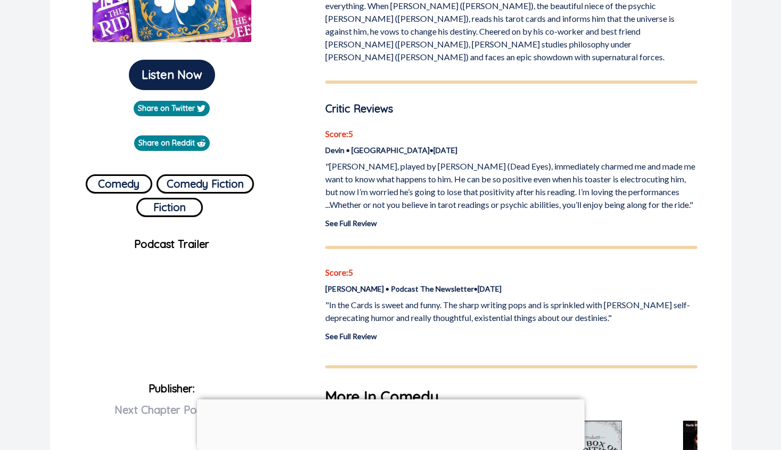
scroll to position [252, 0]
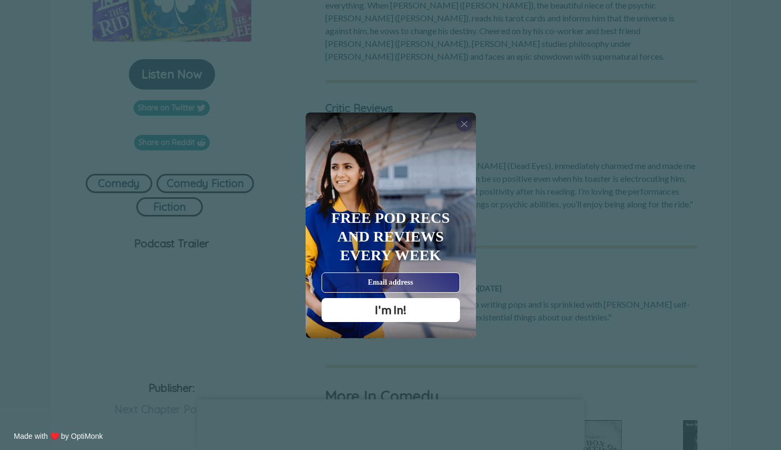
click at [461, 126] on span "X" at bounding box center [464, 123] width 7 height 11
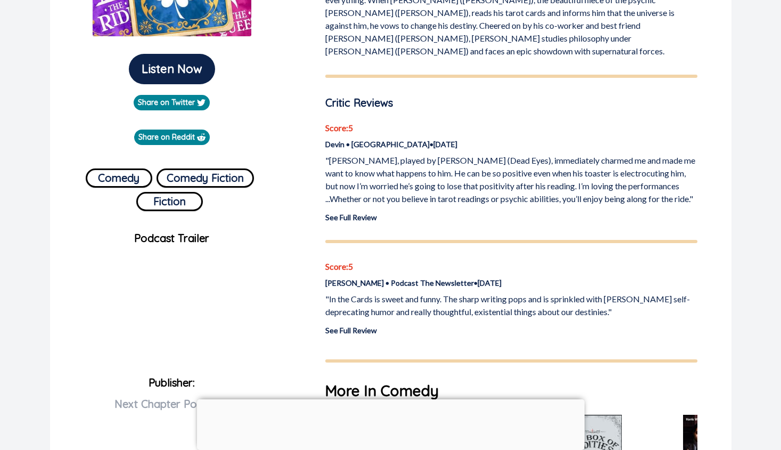
scroll to position [259, 0]
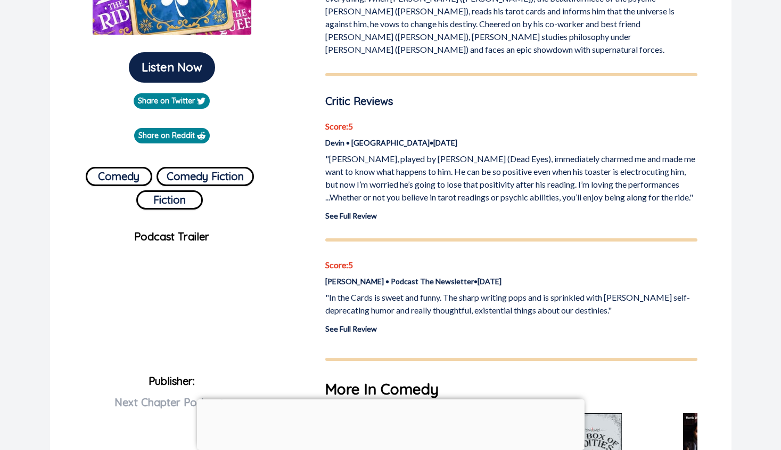
click at [360, 211] on link "See Full Review" at bounding box center [351, 215] width 52 height 9
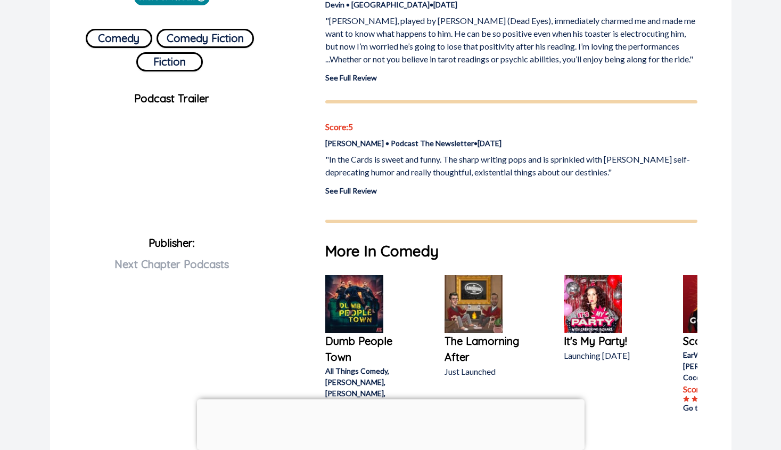
scroll to position [397, 0]
click at [360, 186] on link "See Full Review" at bounding box center [351, 190] width 52 height 9
